Goal: Information Seeking & Learning: Learn about a topic

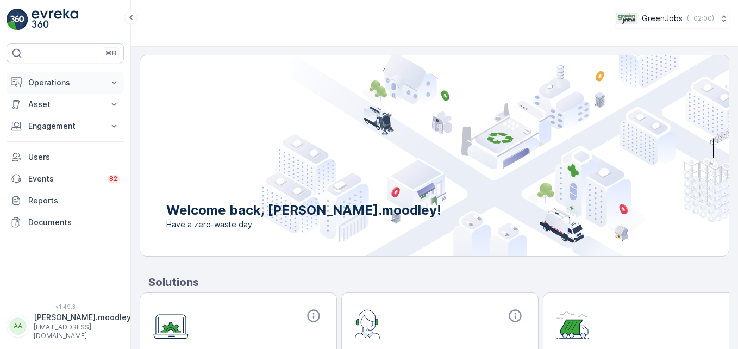
click at [117, 81] on icon at bounding box center [114, 82] width 11 height 11
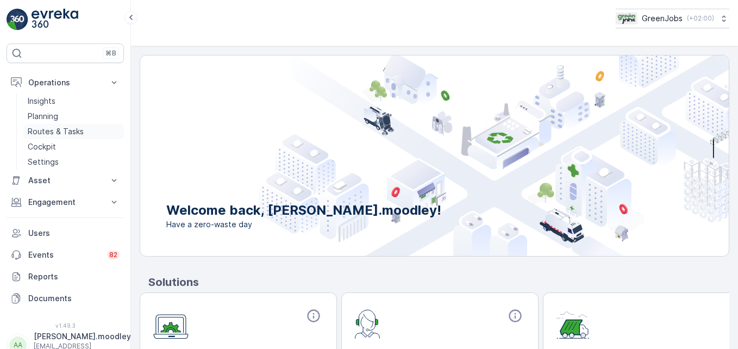
click at [72, 132] on p "Routes & Tasks" at bounding box center [56, 131] width 56 height 11
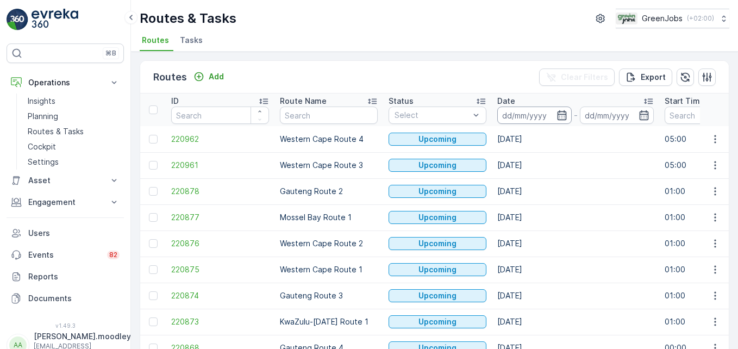
click at [522, 116] on input at bounding box center [534, 114] width 74 height 17
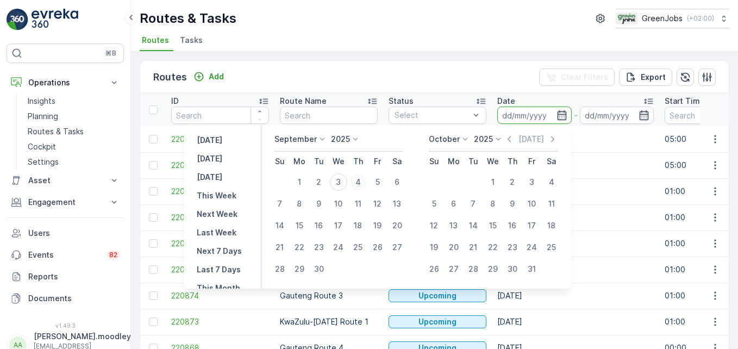
click at [356, 180] on div "4" at bounding box center [357, 181] width 17 height 17
type input "[DATE]"
click at [356, 180] on div "4" at bounding box center [357, 181] width 17 height 17
type input "[DATE]"
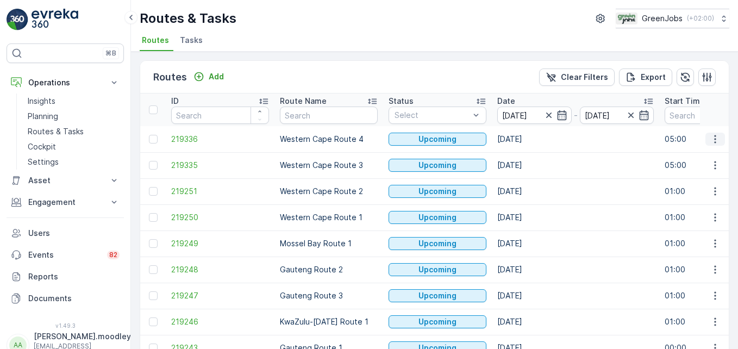
click at [527, 142] on icon "button" at bounding box center [715, 139] width 2 height 8
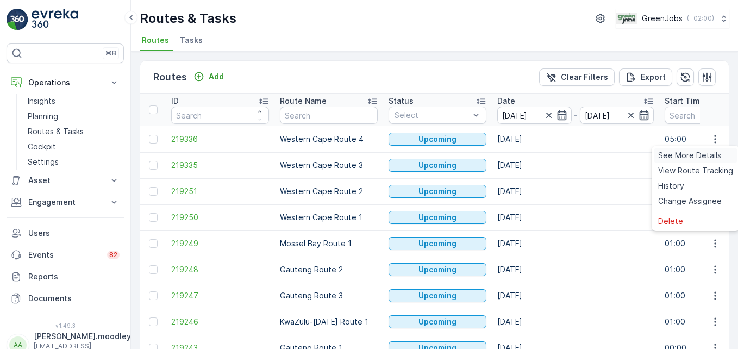
click at [527, 152] on span "See More Details" at bounding box center [689, 155] width 63 height 11
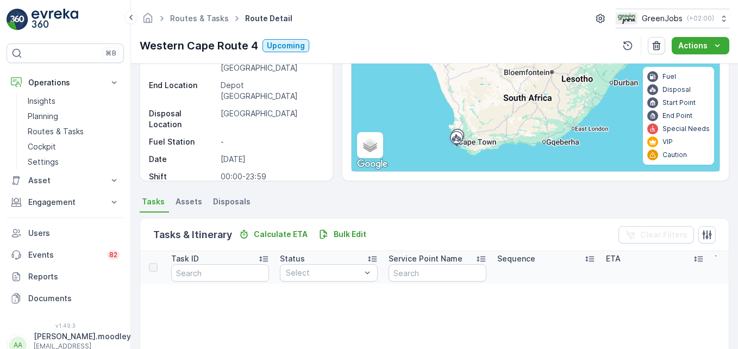
scroll to position [326, 0]
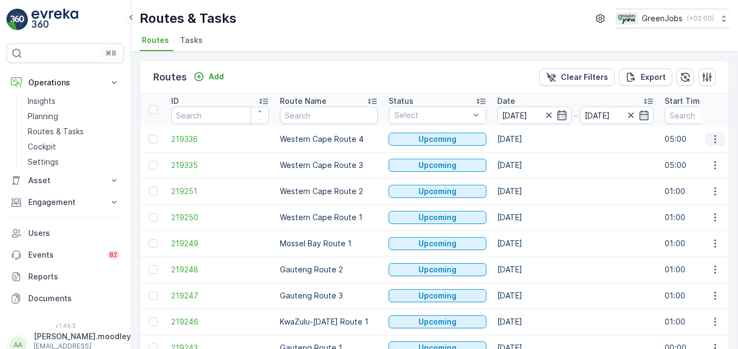
click at [527, 135] on icon "button" at bounding box center [714, 139] width 11 height 11
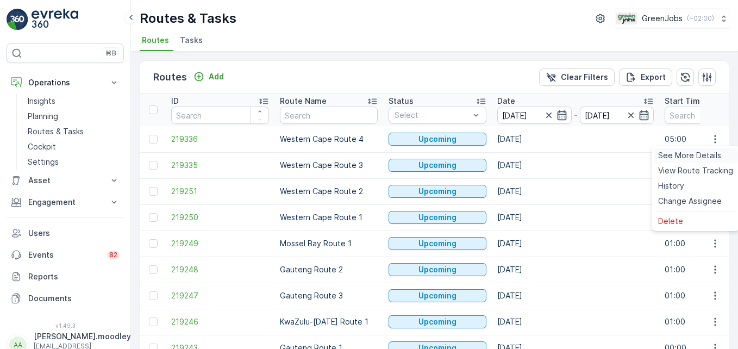
click at [527, 153] on span "See More Details" at bounding box center [689, 155] width 63 height 11
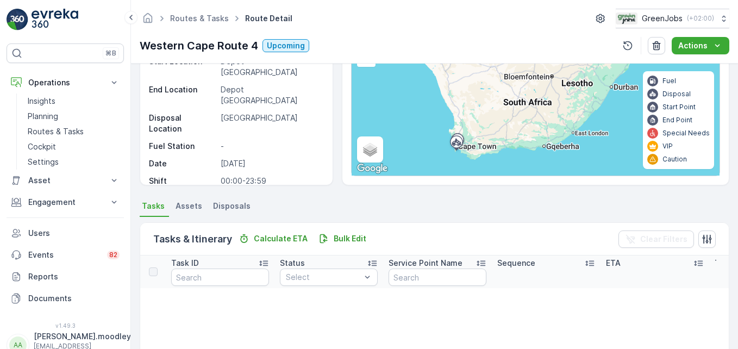
scroll to position [109, 0]
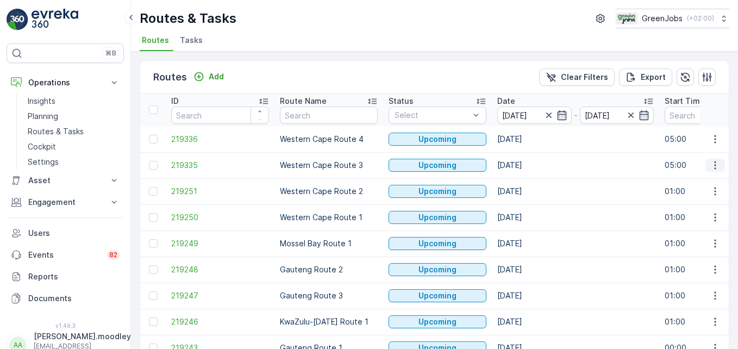
click at [527, 166] on button "button" at bounding box center [715, 165] width 20 height 13
click at [527, 177] on div "See More Details" at bounding box center [695, 181] width 84 height 15
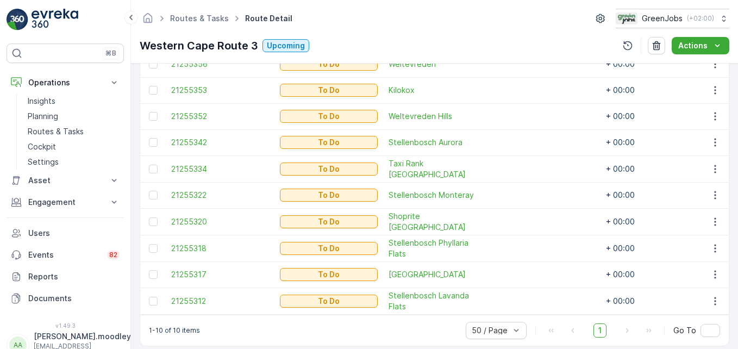
scroll to position [357, 0]
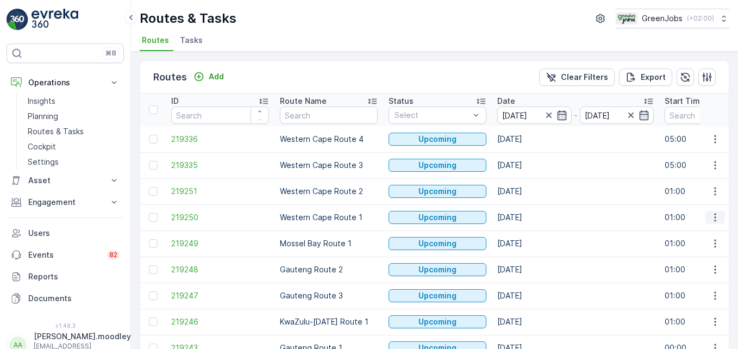
drag, startPoint x: 714, startPoint y: 213, endPoint x: 712, endPoint y: 222, distance: 9.4
click at [527, 213] on icon "button" at bounding box center [714, 217] width 11 height 11
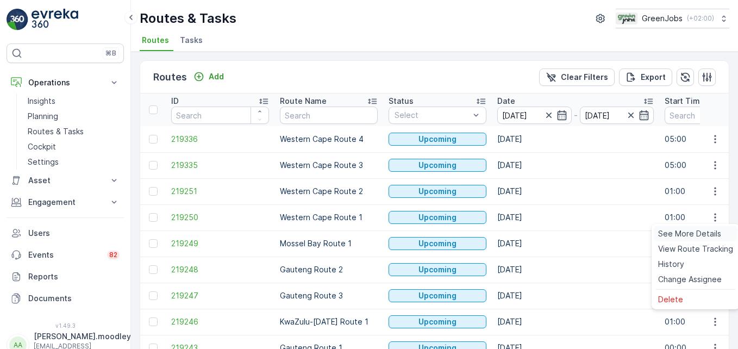
click at [527, 234] on span "See More Details" at bounding box center [689, 233] width 63 height 11
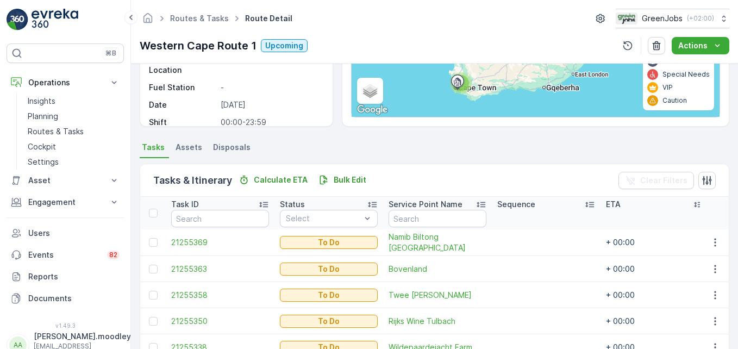
scroll to position [304, 0]
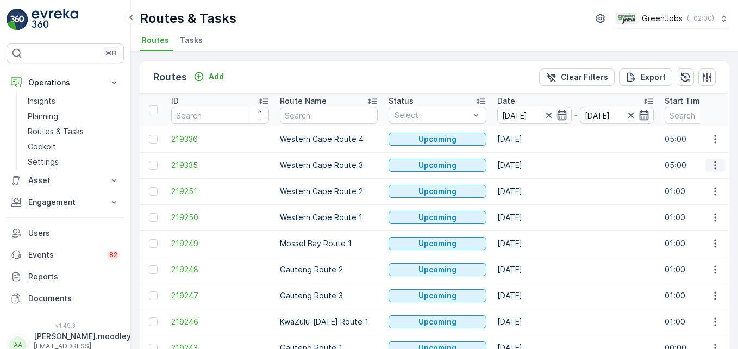
click at [527, 168] on icon "button" at bounding box center [714, 165] width 11 height 11
click at [527, 185] on span "See More Details" at bounding box center [689, 181] width 63 height 11
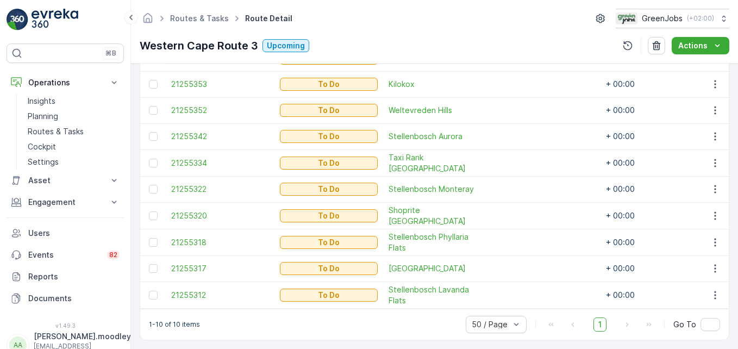
scroll to position [357, 0]
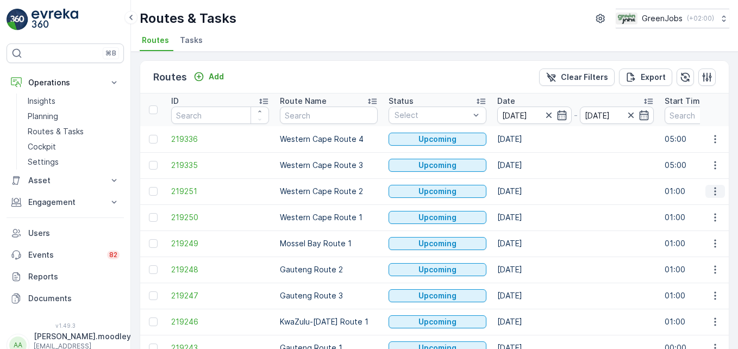
click at [527, 188] on icon "button" at bounding box center [714, 191] width 11 height 11
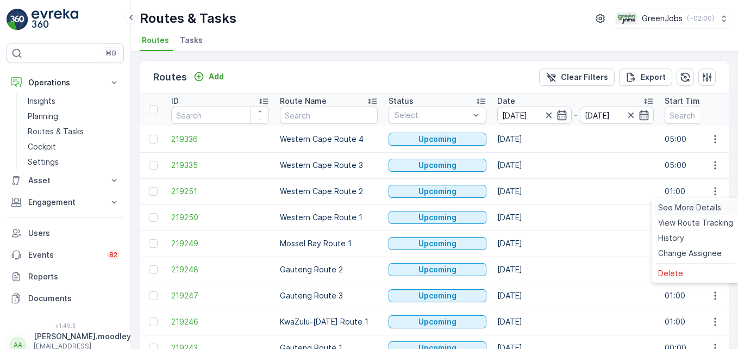
click at [527, 206] on span "See More Details" at bounding box center [689, 207] width 63 height 11
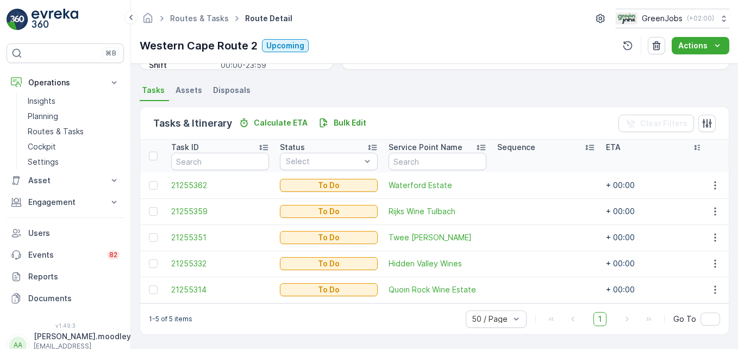
scroll to position [225, 0]
